Goal: Task Accomplishment & Management: Manage account settings

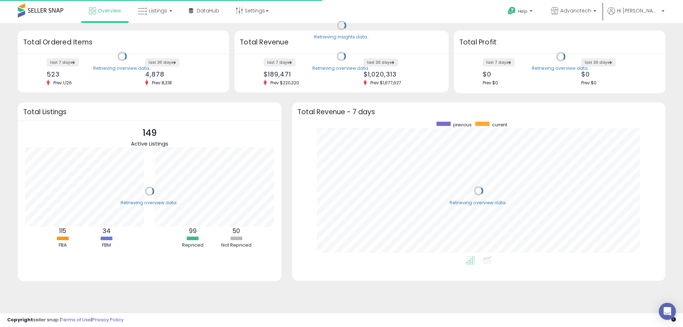
scroll to position [135, 359]
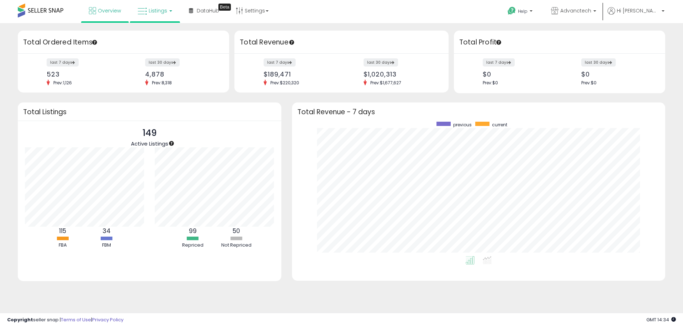
click at [147, 17] on link "Listings" at bounding box center [154, 10] width 45 height 21
click at [153, 30] on link at bounding box center [160, 37] width 49 height 14
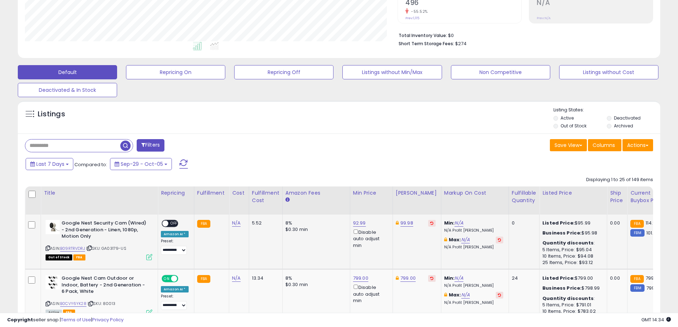
scroll to position [214, 0]
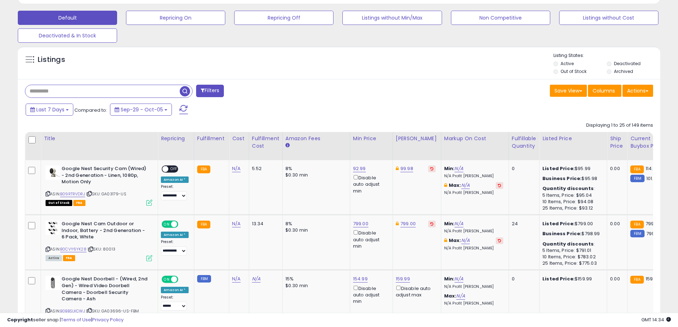
click at [40, 89] on input "text" at bounding box center [102, 91] width 154 height 12
paste input "**********"
drag, startPoint x: 43, startPoint y: 91, endPoint x: 0, endPoint y: 98, distance: 43.5
type input "**********"
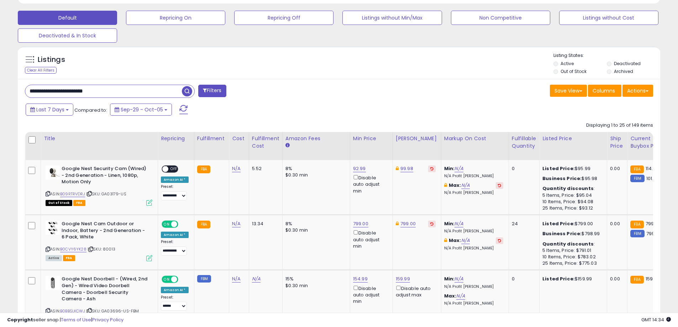
click at [184, 93] on span "button" at bounding box center [187, 91] width 10 height 10
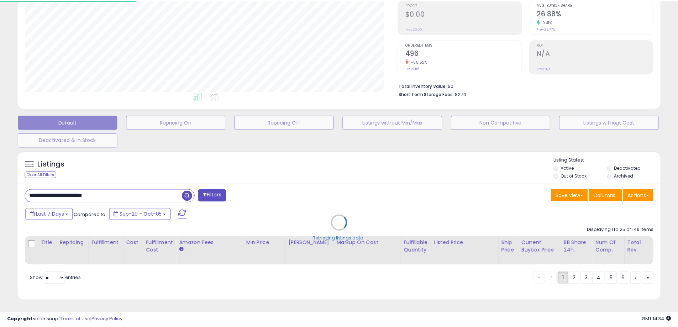
scroll to position [146, 373]
click at [0, 0] on div "Retrieving graph data.." at bounding box center [0, 0] width 0 height 0
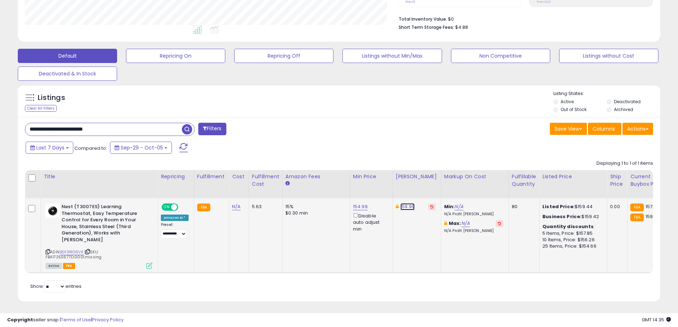
click at [403, 204] on link "159.99" at bounding box center [407, 206] width 14 height 7
drag, startPoint x: 386, startPoint y: 187, endPoint x: 323, endPoint y: 181, distance: 63.6
click at [323, 181] on table "Title Repricing" at bounding box center [571, 221] width 1092 height 103
type input "******"
click at [431, 185] on button "submit" at bounding box center [425, 181] width 12 height 11
